Goal: Task Accomplishment & Management: Manage account settings

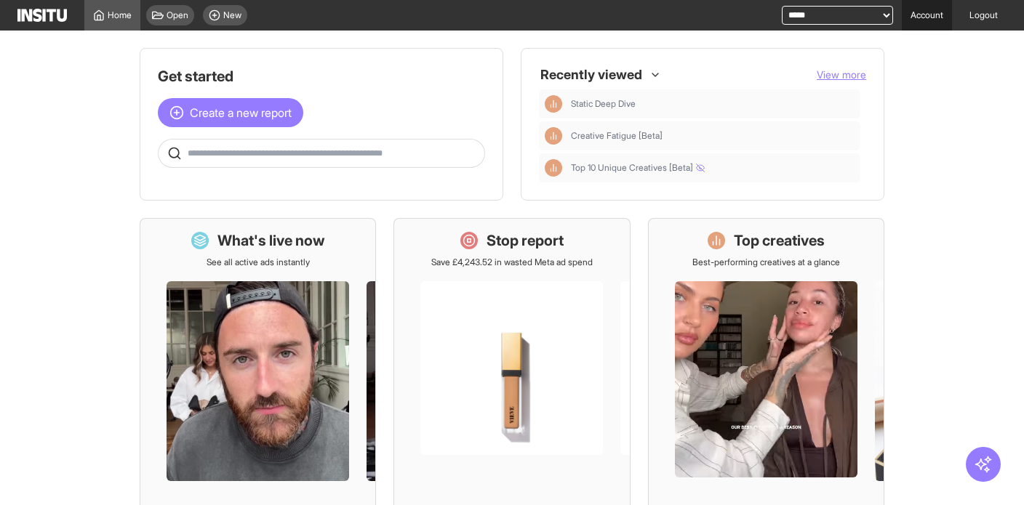
click at [922, 18] on link "Account" at bounding box center [927, 15] width 50 height 31
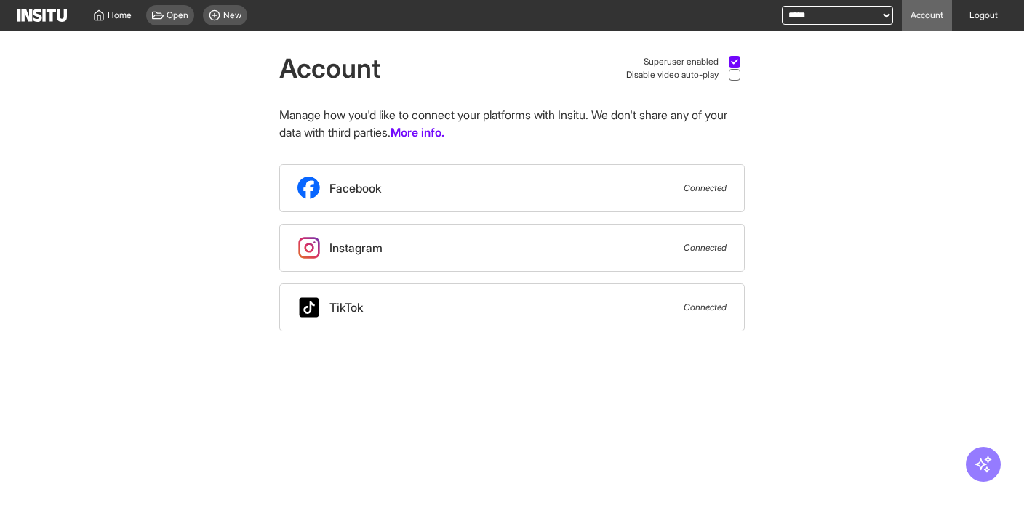
click at [381, 122] on p "Manage how you'd like to connect your platforms with Insitu. We don't share any…" at bounding box center [511, 123] width 465 height 35
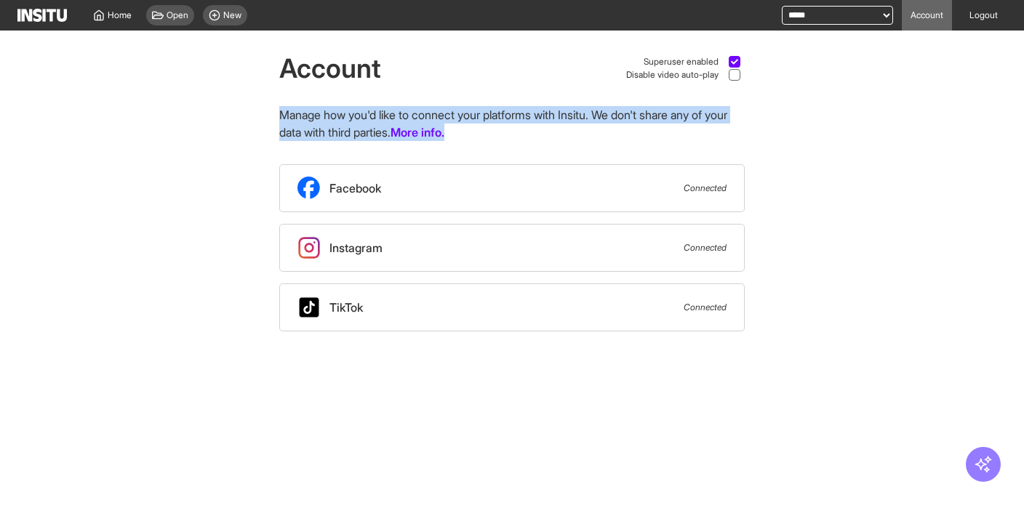
drag, startPoint x: 281, startPoint y: 116, endPoint x: 565, endPoint y: 140, distance: 285.4
click at [565, 140] on p "Manage how you'd like to connect your platforms with Insitu. We don't share any…" at bounding box center [511, 123] width 465 height 35
copy p "Manage how you'd like to connect your platforms with Insitu. We don't share any…"
